Goal: Information Seeking & Learning: Learn about a topic

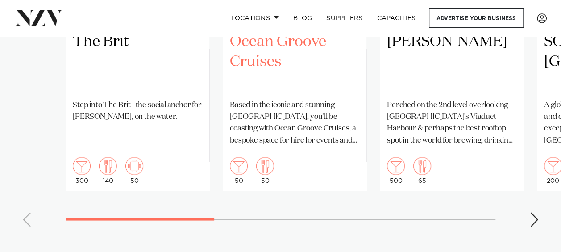
scroll to position [759, 0]
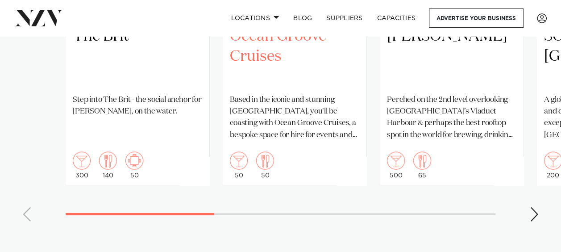
click at [262, 74] on h2 "Ocean Groove Cruises" at bounding box center [294, 56] width 129 height 60
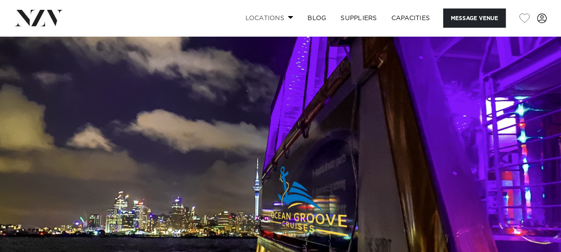
click at [290, 16] on span at bounding box center [291, 17] width 6 height 3
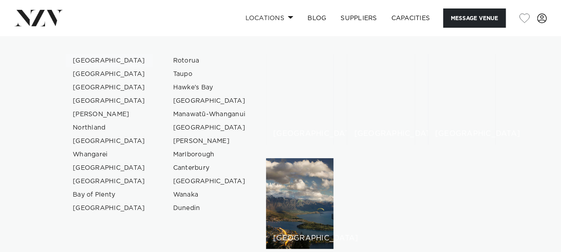
click at [87, 57] on link "[GEOGRAPHIC_DATA]" at bounding box center [109, 60] width 87 height 13
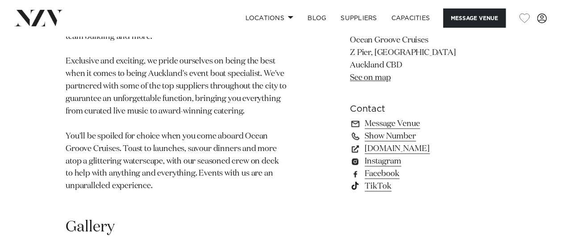
scroll to position [625, 0]
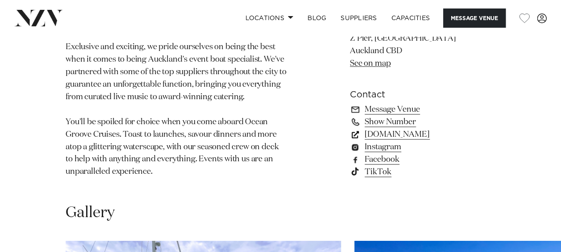
click at [390, 137] on link "www.oceangroovecruises.co.nz" at bounding box center [423, 134] width 146 height 12
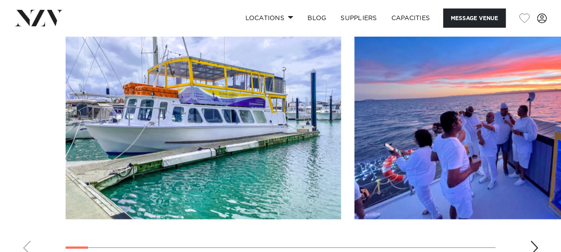
scroll to position [982, 0]
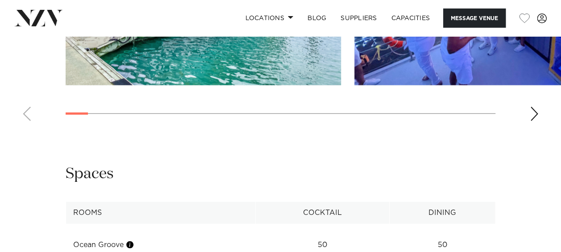
click at [531, 114] on div "Next slide" at bounding box center [534, 114] width 9 height 14
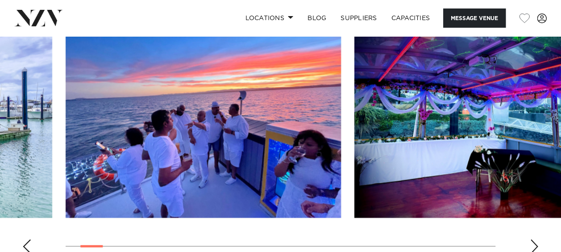
scroll to position [893, 0]
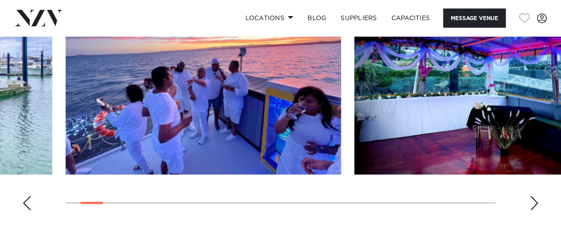
click at [536, 204] on div "Next slide" at bounding box center [534, 203] width 9 height 14
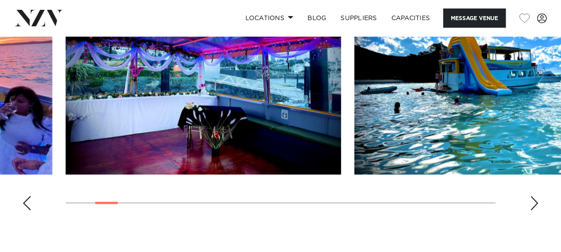
click at [534, 203] on div "Next slide" at bounding box center [534, 203] width 9 height 14
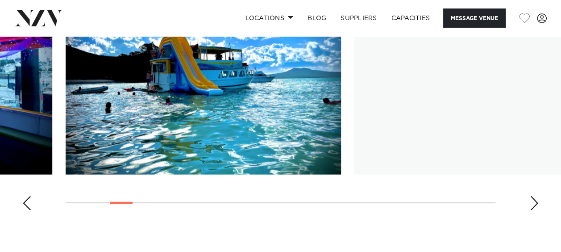
click at [534, 203] on div "Next slide" at bounding box center [534, 203] width 9 height 14
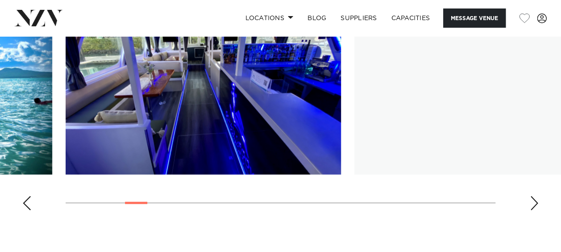
click at [534, 203] on div "Next slide" at bounding box center [534, 203] width 9 height 14
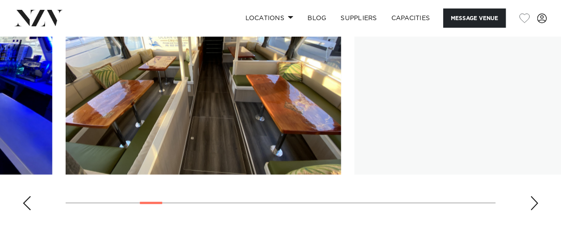
click at [534, 203] on div "Next slide" at bounding box center [534, 203] width 9 height 14
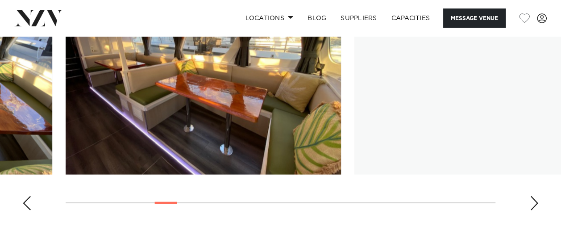
click at [534, 203] on div "Next slide" at bounding box center [534, 203] width 9 height 14
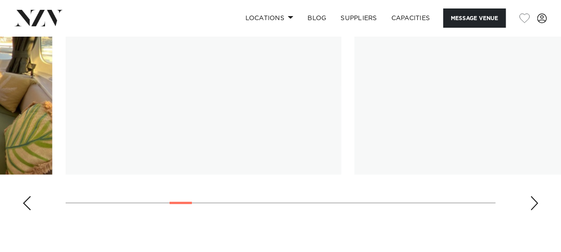
click at [534, 203] on div "Next slide" at bounding box center [534, 203] width 9 height 14
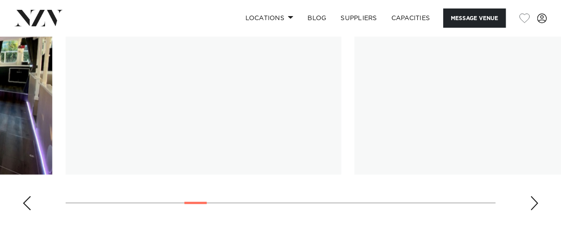
click at [534, 203] on div "Next slide" at bounding box center [534, 203] width 9 height 14
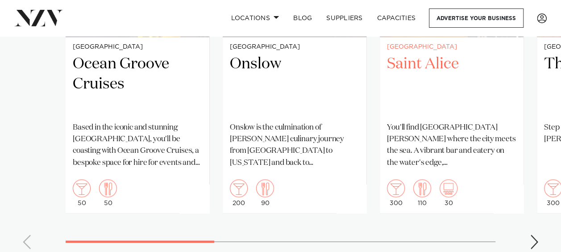
scroll to position [759, 0]
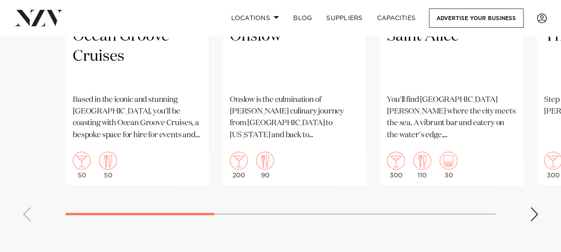
click at [535, 221] on div "Next slide" at bounding box center [534, 214] width 9 height 14
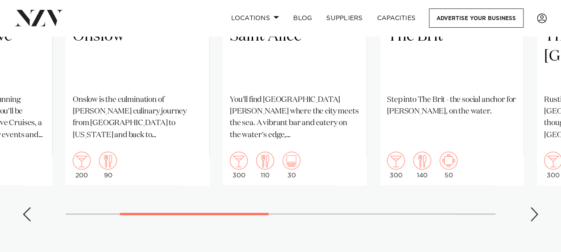
click at [536, 221] on div "Next slide" at bounding box center [534, 214] width 9 height 14
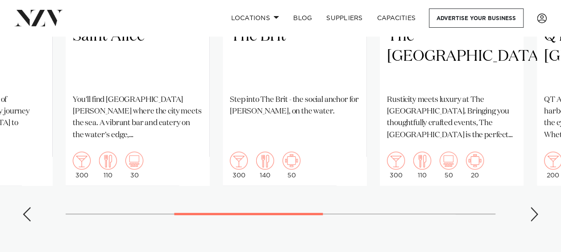
click at [537, 221] on div "Next slide" at bounding box center [534, 214] width 9 height 14
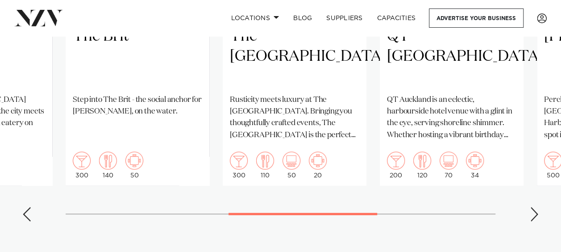
click at [537, 221] on div "Next slide" at bounding box center [534, 214] width 9 height 14
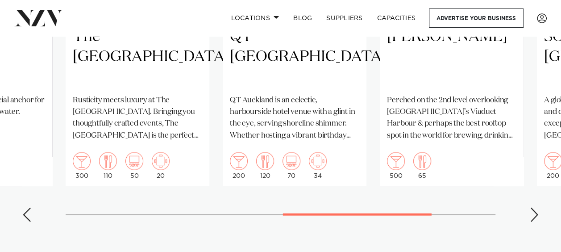
scroll to position [848, 0]
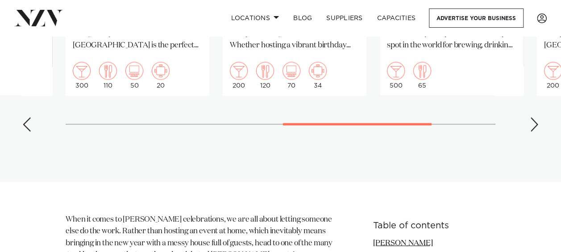
click at [536, 132] on div "Next slide" at bounding box center [534, 124] width 9 height 14
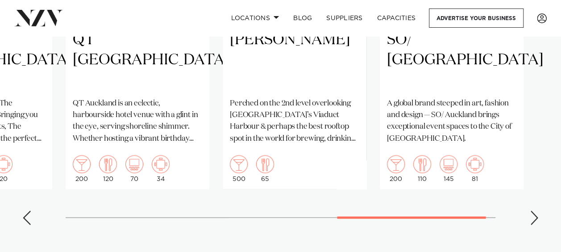
scroll to position [803, 0]
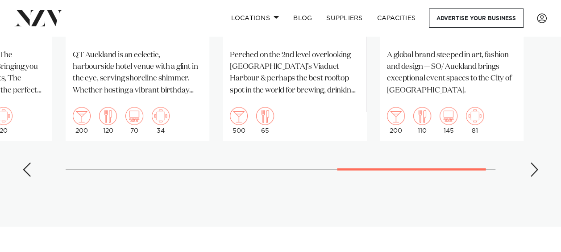
click at [536, 176] on div "Next slide" at bounding box center [534, 169] width 9 height 14
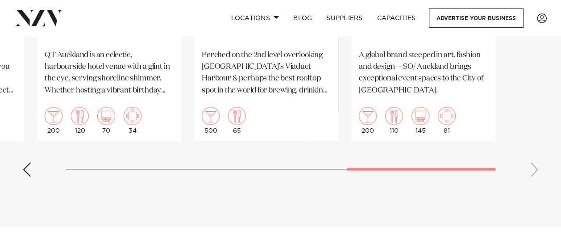
scroll to position [625, 0]
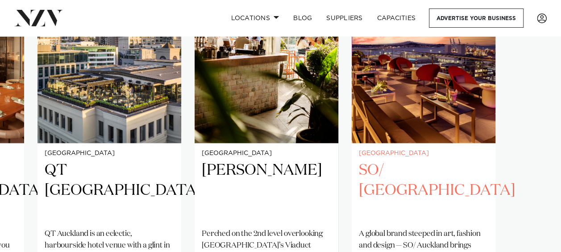
click at [397, 196] on h2 "SO/ [GEOGRAPHIC_DATA]" at bounding box center [423, 190] width 129 height 60
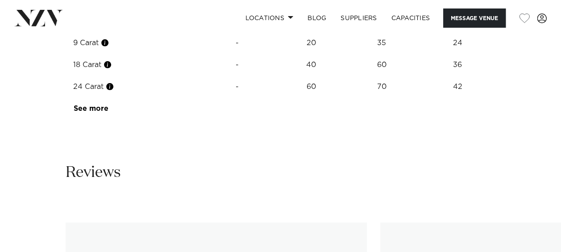
scroll to position [1205, 0]
